Goal: Information Seeking & Learning: Learn about a topic

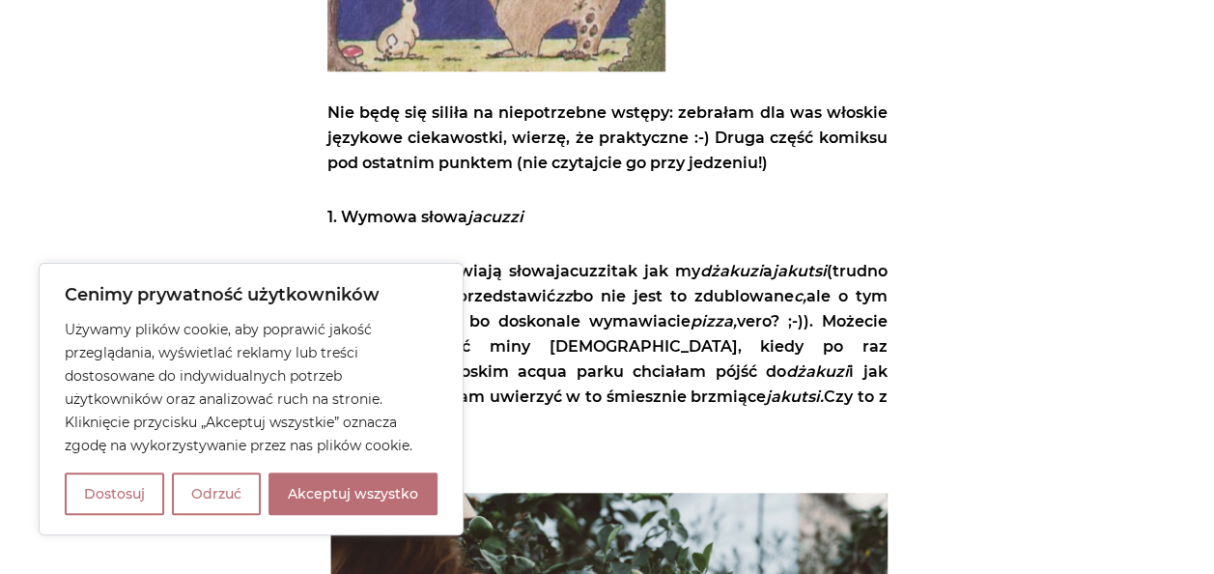
scroll to position [772, 0]
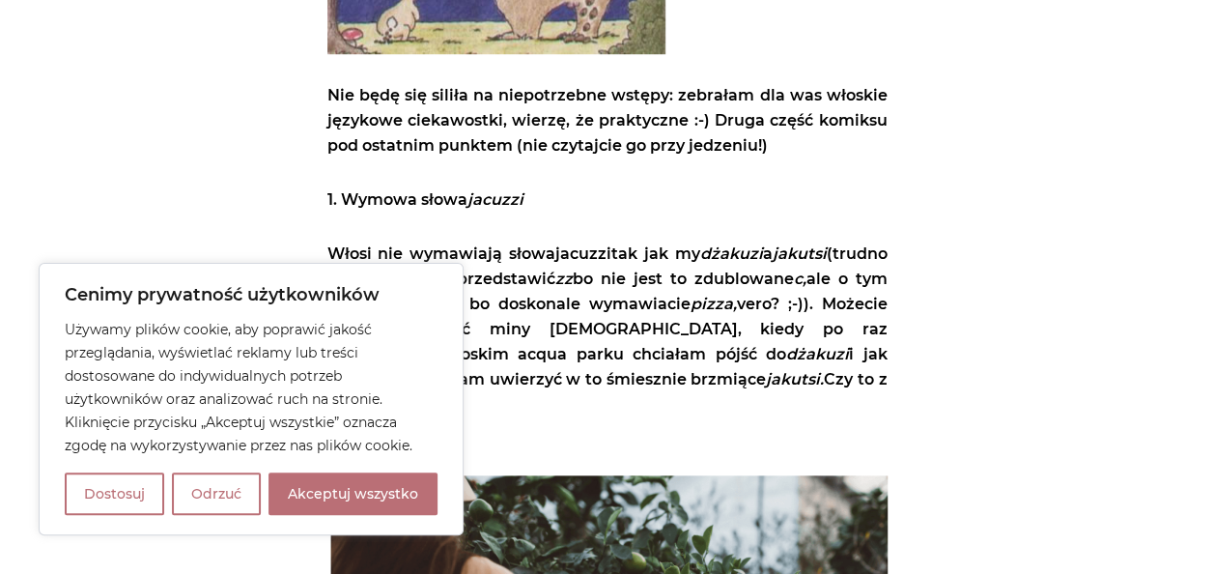
click at [335, 532] on div "Cenimy prywatność użytkowników Używamy plików cookie, aby poprawić jakość przeg…" at bounding box center [251, 399] width 425 height 272
click at [338, 490] on button "Akceptuj wszystko" at bounding box center [352, 493] width 169 height 42
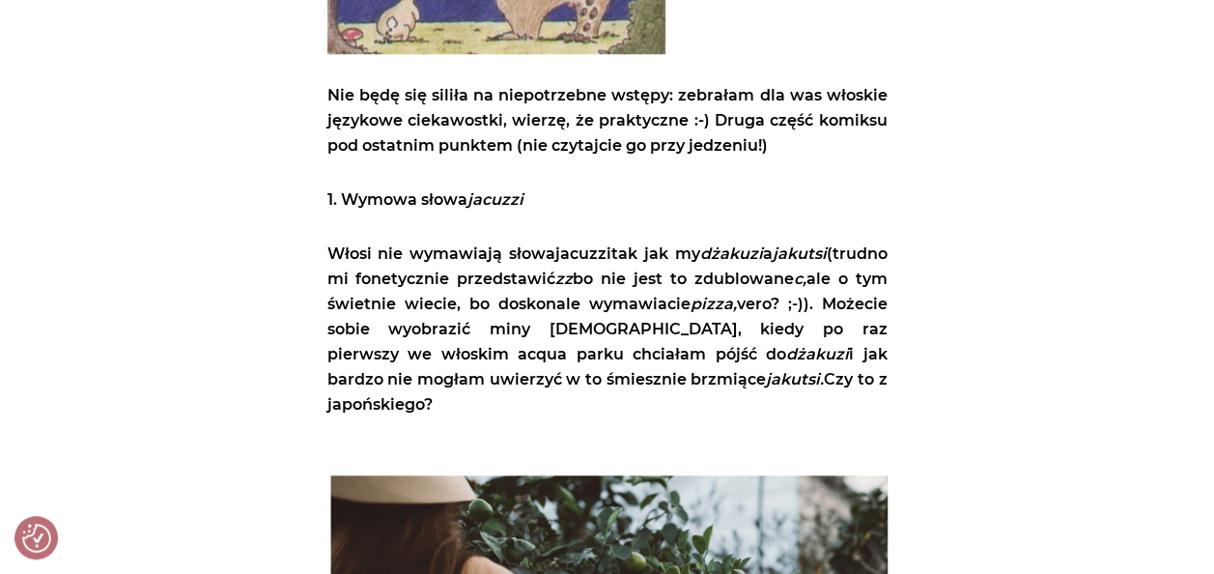
checkbox input "true"
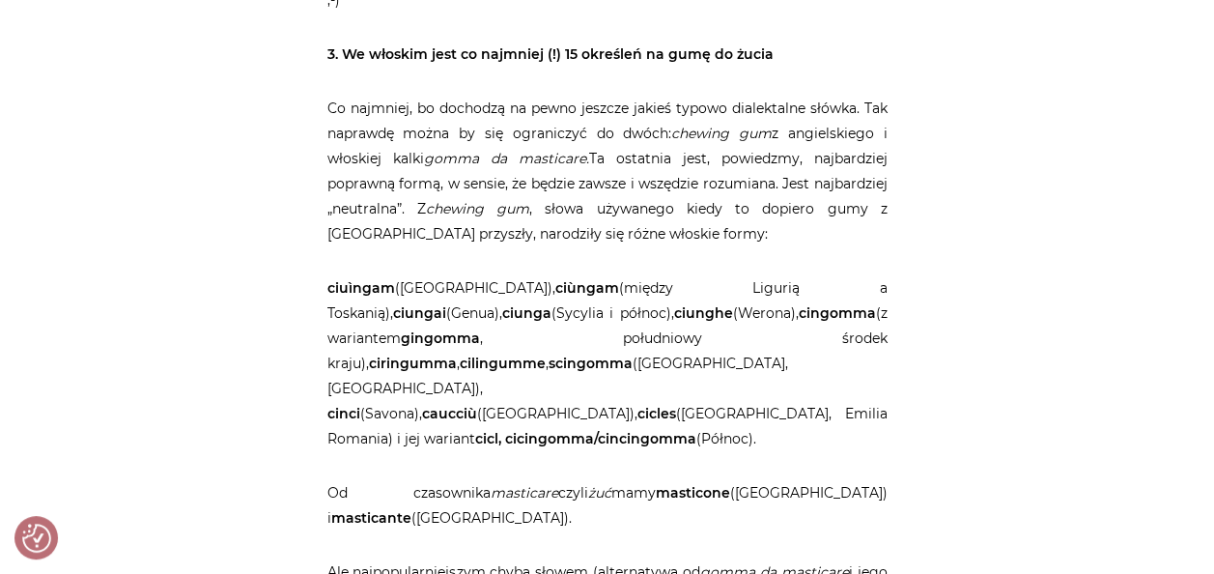
scroll to position [2008, 0]
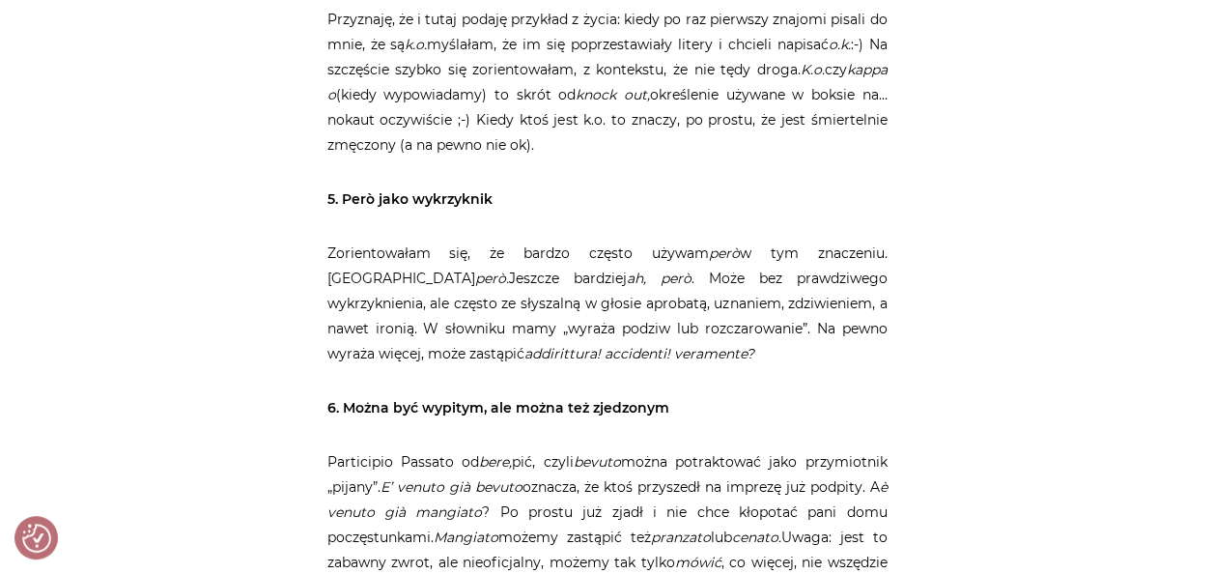
scroll to position [3051, 0]
